Goal: Task Accomplishment & Management: Use online tool/utility

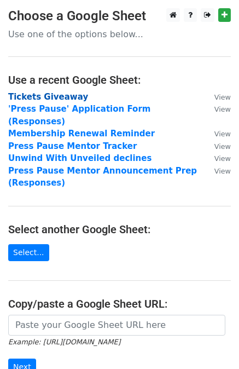
click at [36, 95] on strong "Tickets Giveaway" at bounding box center [48, 97] width 80 height 10
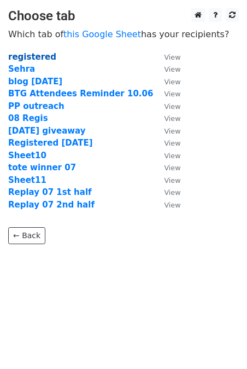
click at [32, 55] on strong "registered" at bounding box center [32, 57] width 48 height 10
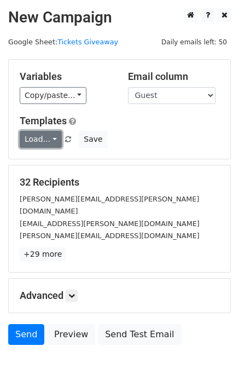
click at [45, 143] on link "Load..." at bounding box center [41, 139] width 42 height 17
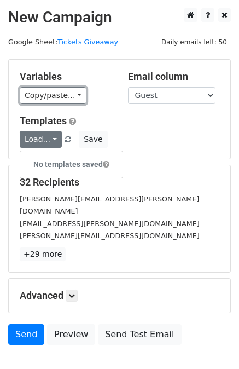
click at [56, 97] on link "Copy/paste..." at bounding box center [53, 95] width 67 height 17
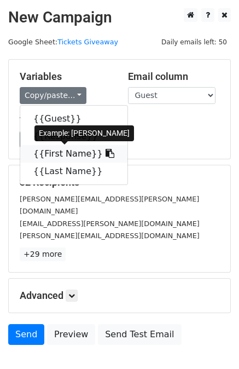
click at [56, 155] on link "{{First Name}}" at bounding box center [73, 154] width 107 height 18
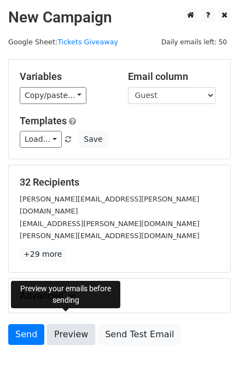
click at [66, 324] on link "Preview" at bounding box center [71, 334] width 48 height 21
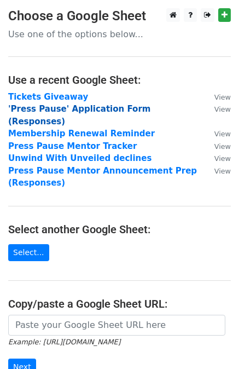
click at [98, 108] on strong "'Press Pause' Application Form (Responses)" at bounding box center [79, 115] width 142 height 22
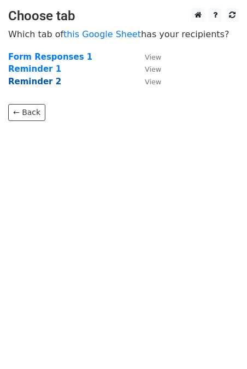
click at [40, 85] on strong "Reminder 2" at bounding box center [34, 82] width 53 height 10
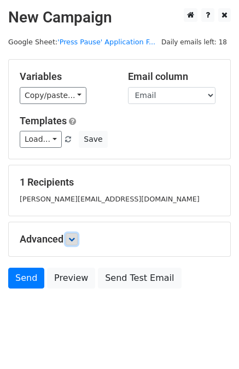
click at [72, 239] on icon at bounding box center [71, 239] width 7 height 7
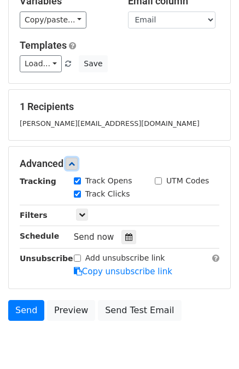
scroll to position [79, 0]
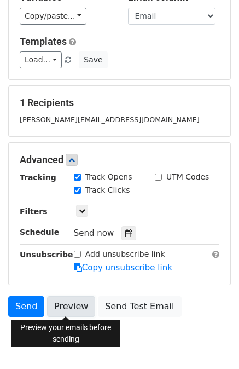
click at [63, 301] on link "Preview" at bounding box center [71, 306] width 48 height 21
